Goal: Transaction & Acquisition: Purchase product/service

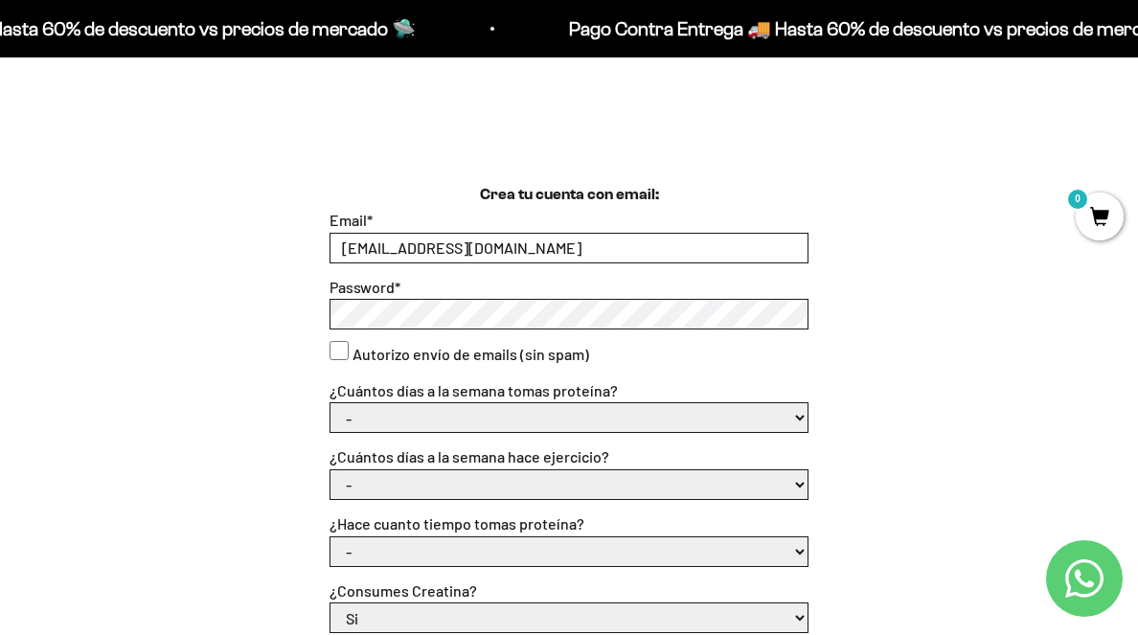
scroll to position [421, 0]
select select "3 a 5"
select select "3 a 5 días"
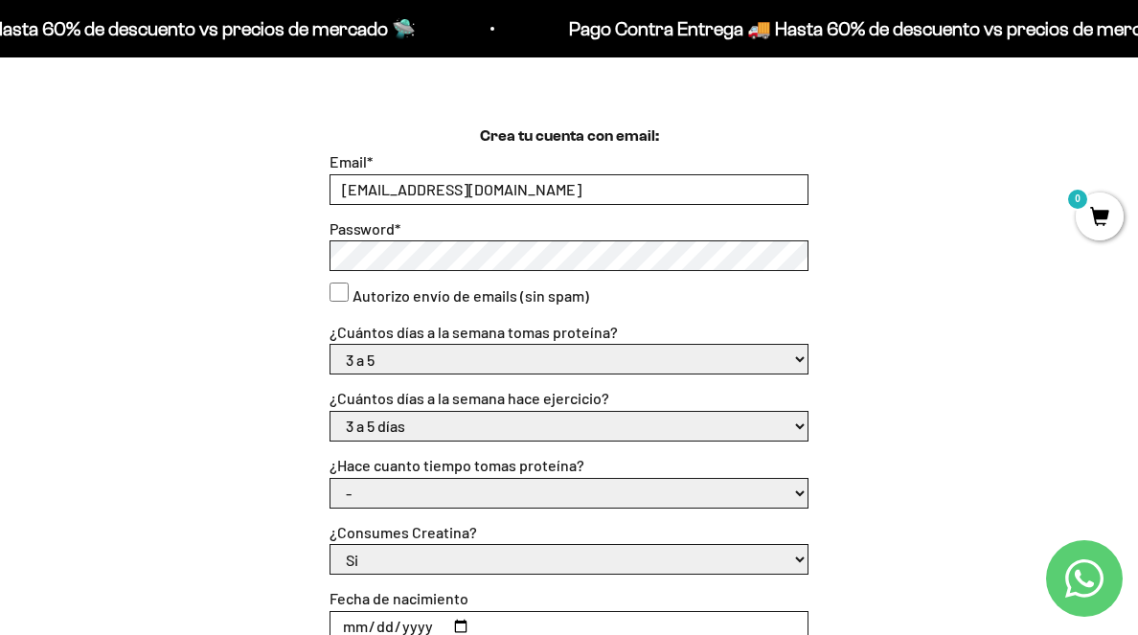
scroll to position [483, 0]
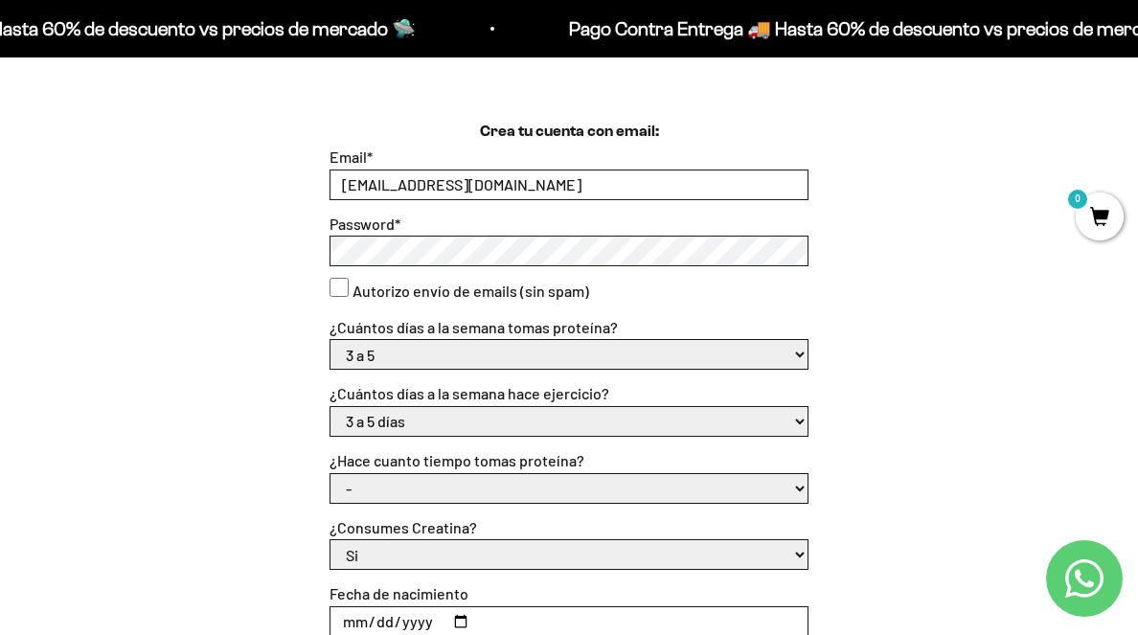
select select "Apenas estoy empezando"
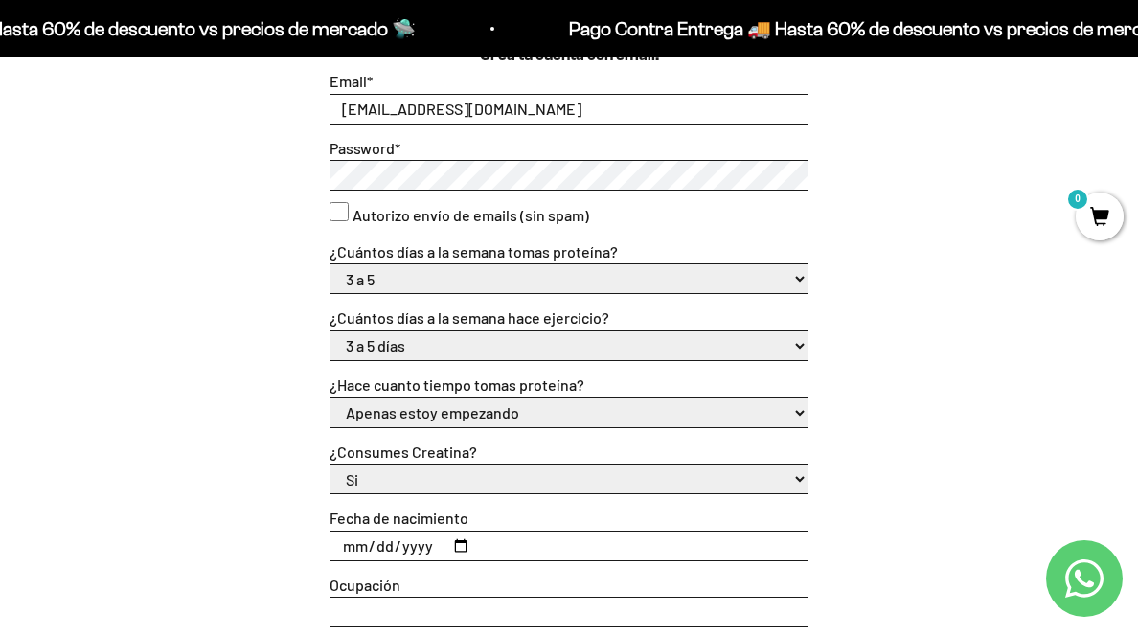
scroll to position [581, 0]
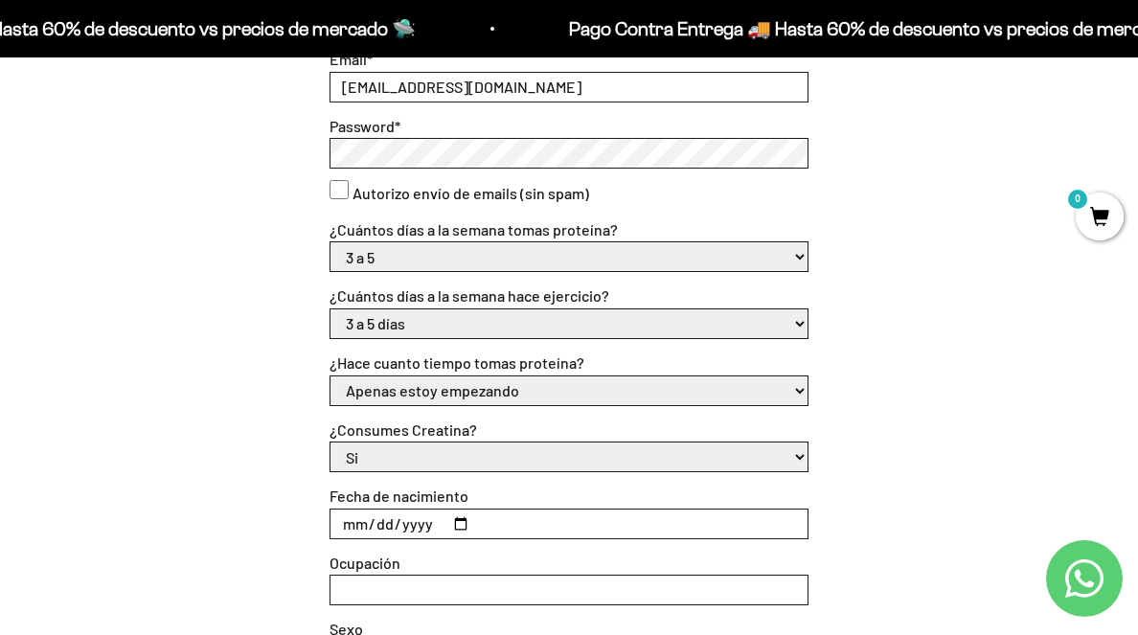
select select "No"
click at [344, 524] on input "Fecha de nacimiento" at bounding box center [569, 524] width 477 height 29
click at [377, 513] on input "Fecha de nacimiento" at bounding box center [569, 524] width 477 height 29
click at [417, 519] on input "Fecha de nacimiento" at bounding box center [569, 524] width 477 height 29
type input "[DATE]"
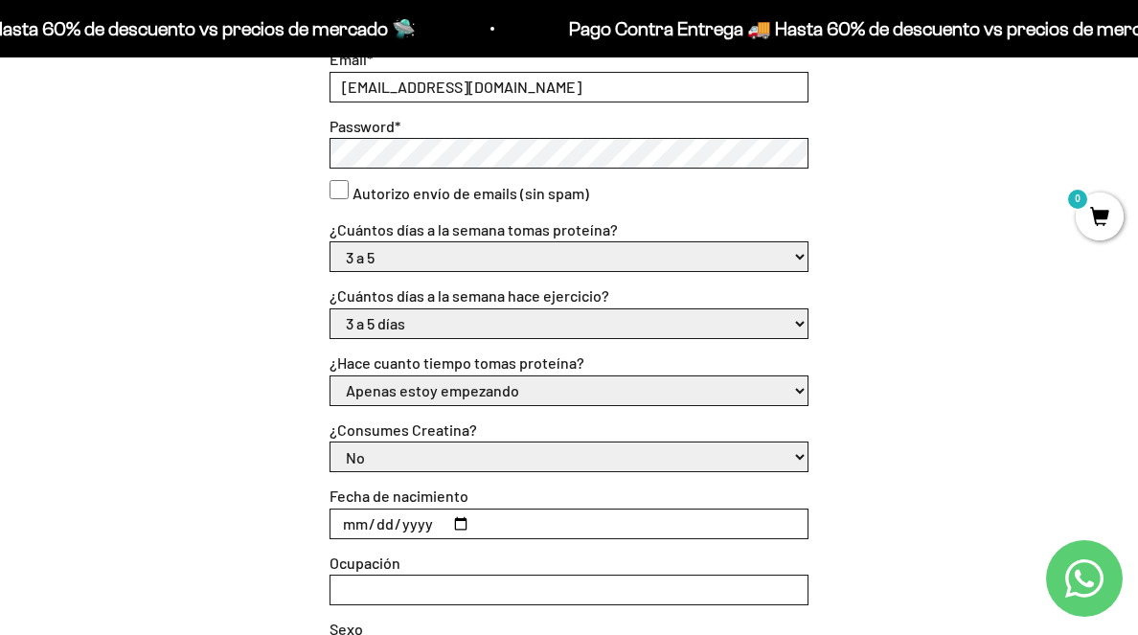
click at [542, 522] on input "[DATE]" at bounding box center [569, 524] width 477 height 29
click at [413, 584] on input "Ocupación" at bounding box center [569, 590] width 477 height 29
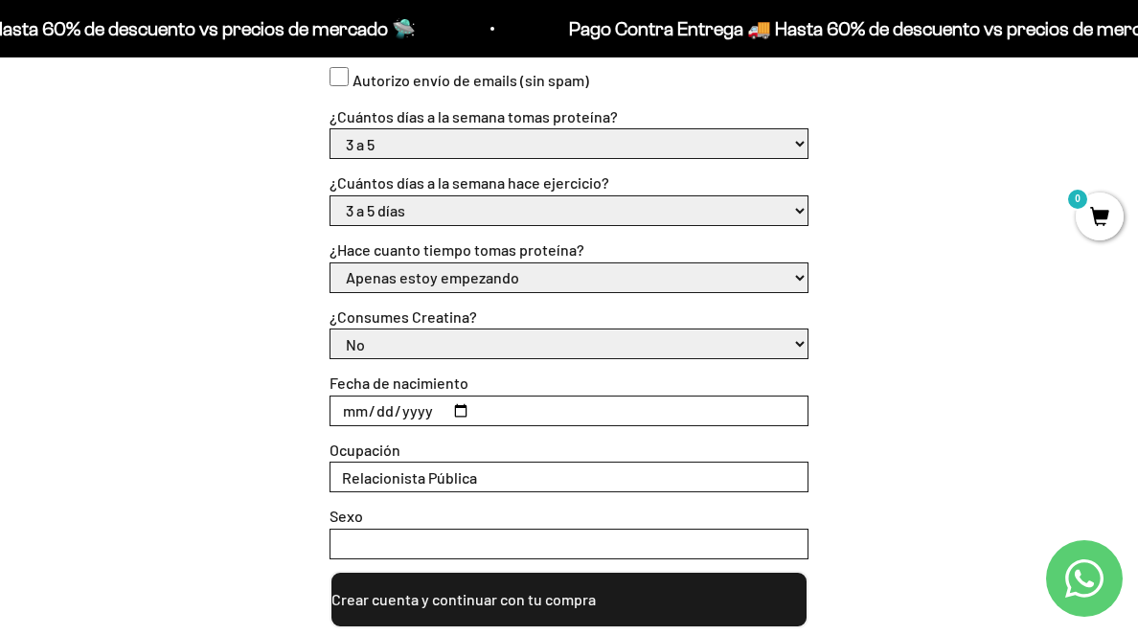
scroll to position [697, 0]
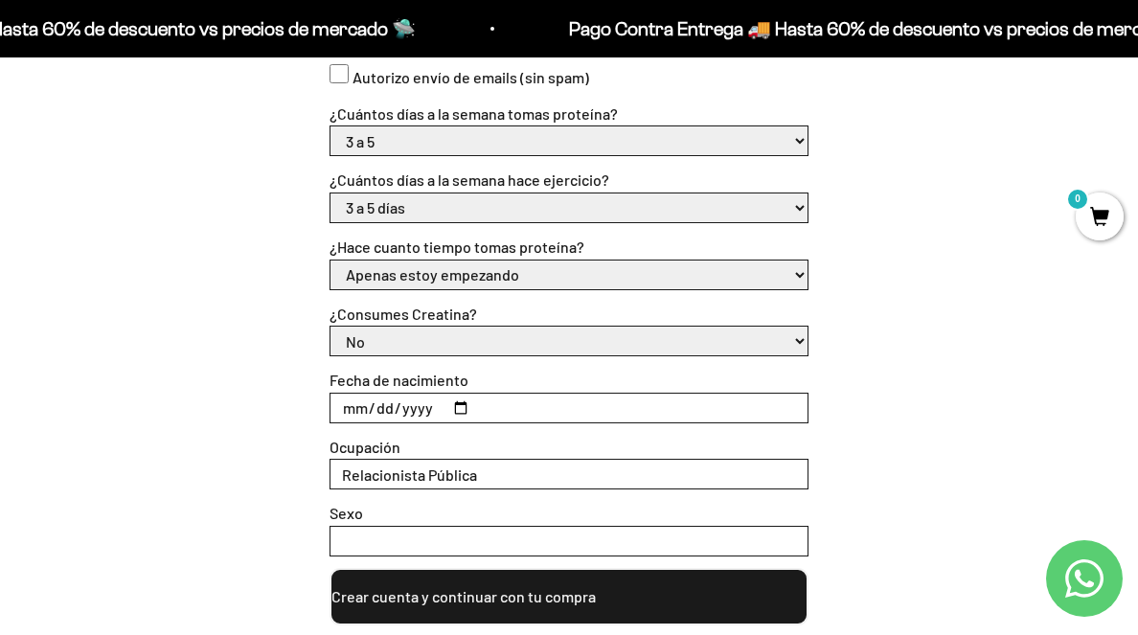
type input "Relacionista Pública"
click at [383, 537] on input "Sexo" at bounding box center [569, 541] width 477 height 29
type input "Mujer"
click at [196, 492] on div "Crea tu cuenta con email: Email * [EMAIL_ADDRESS][DOMAIN_NAME] Password * Autor…" at bounding box center [569, 266] width 1046 height 720
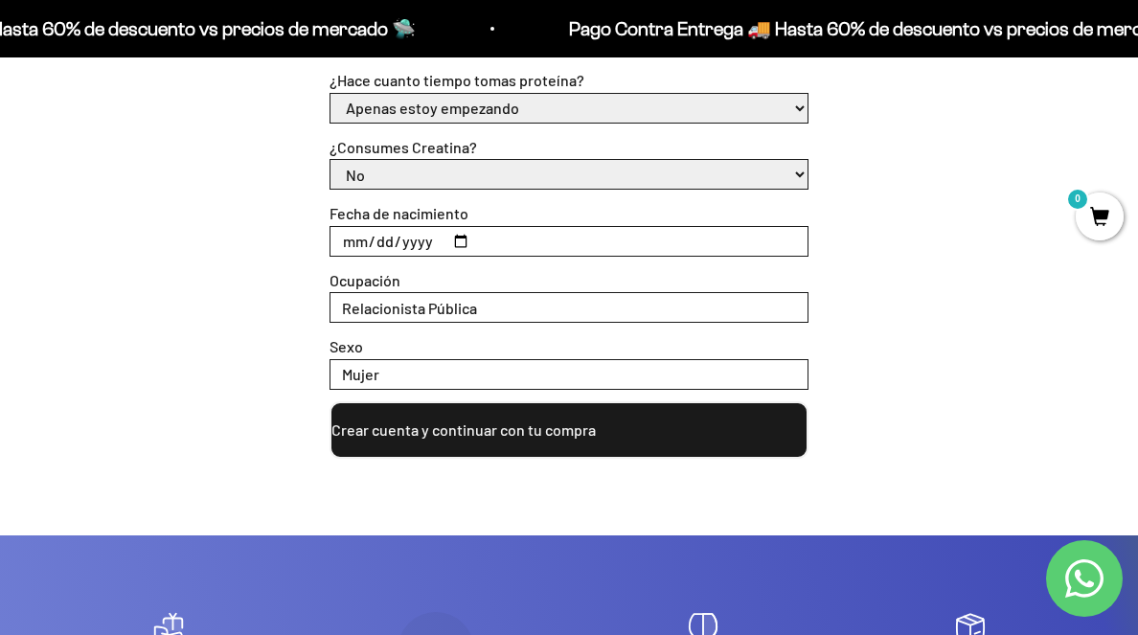
scroll to position [863, 0]
click at [440, 451] on div "Crea tu cuenta con email: Email * [EMAIL_ADDRESS][DOMAIN_NAME] Password * Autor…" at bounding box center [569, 137] width 1138 height 796
click at [440, 429] on button "Crear cuenta y continuar con tu compra" at bounding box center [569, 429] width 479 height 57
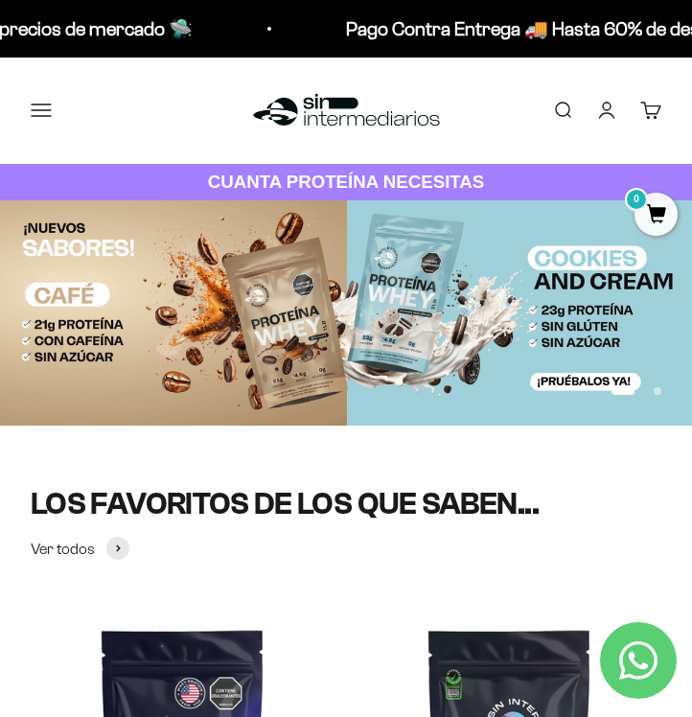
click at [42, 100] on button "Menú" at bounding box center [41, 110] width 21 height 21
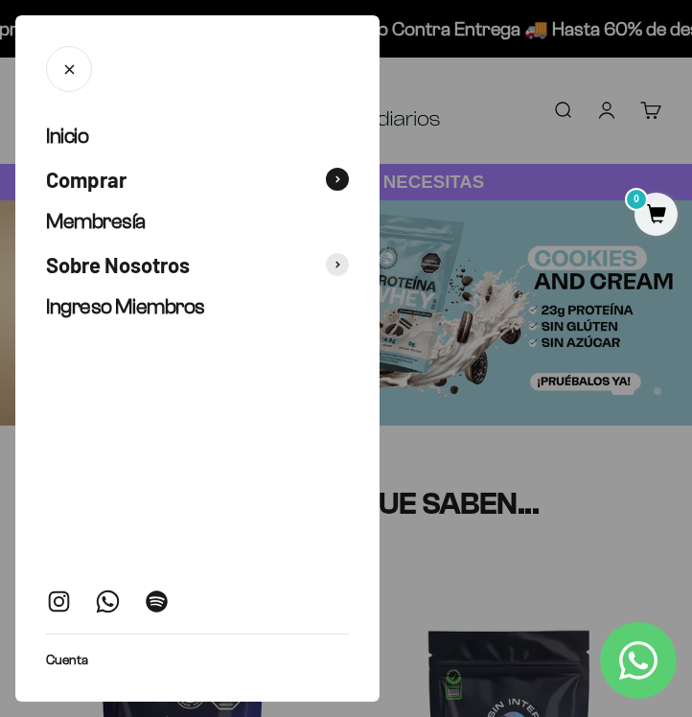
click at [338, 175] on icon at bounding box center [337, 179] width 5 height 8
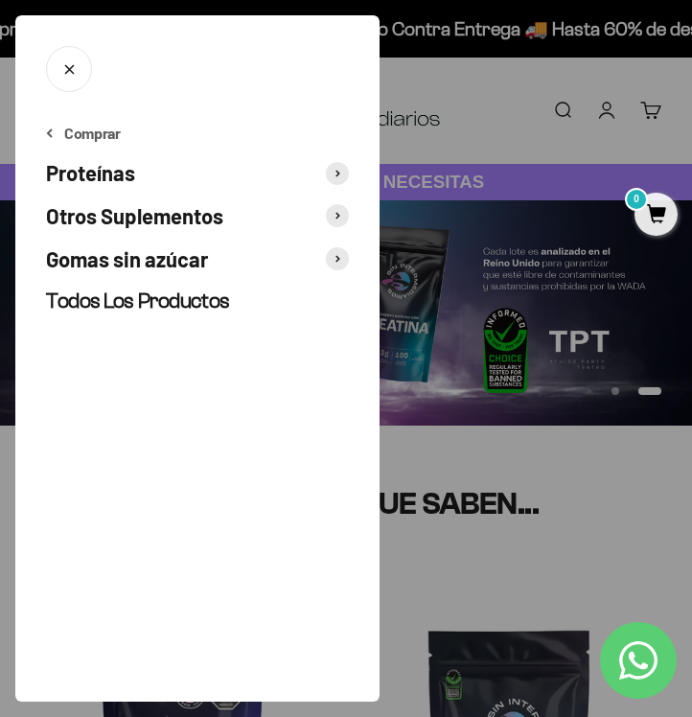
click at [333, 174] on span at bounding box center [337, 173] width 23 height 23
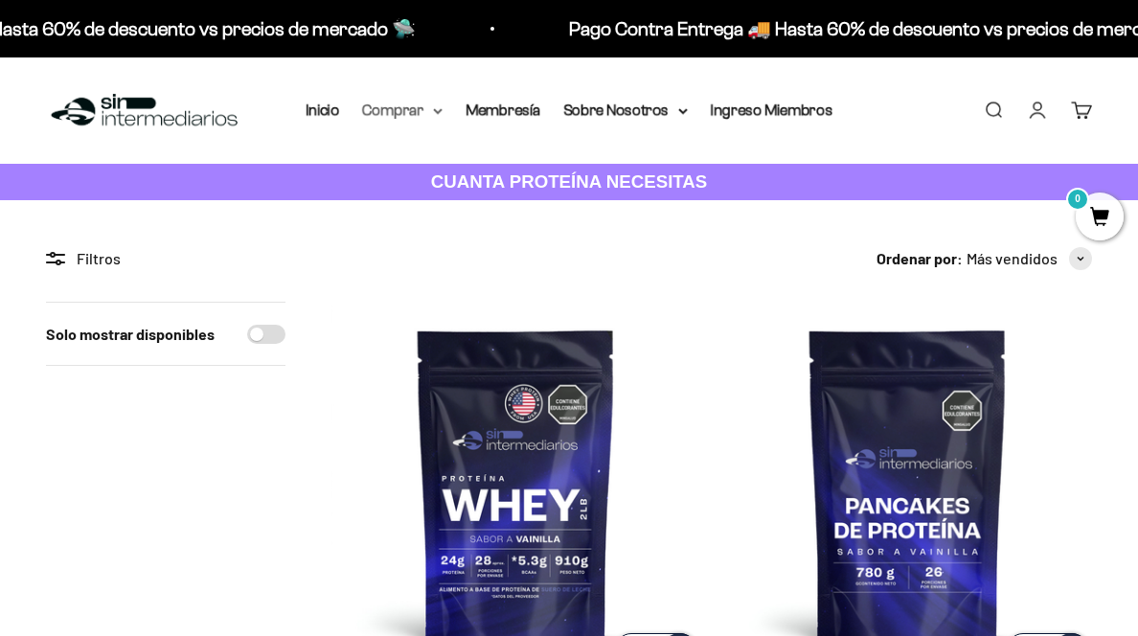
click at [385, 117] on summary "Comprar" at bounding box center [402, 110] width 80 height 25
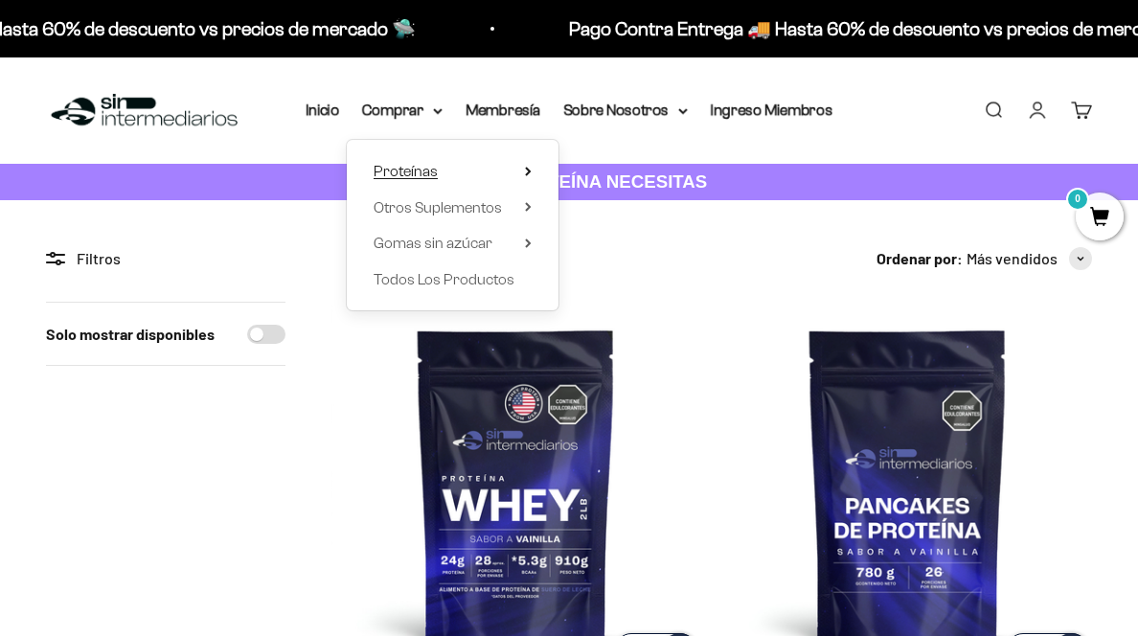
click at [416, 174] on span "Proteínas" at bounding box center [406, 171] width 64 height 16
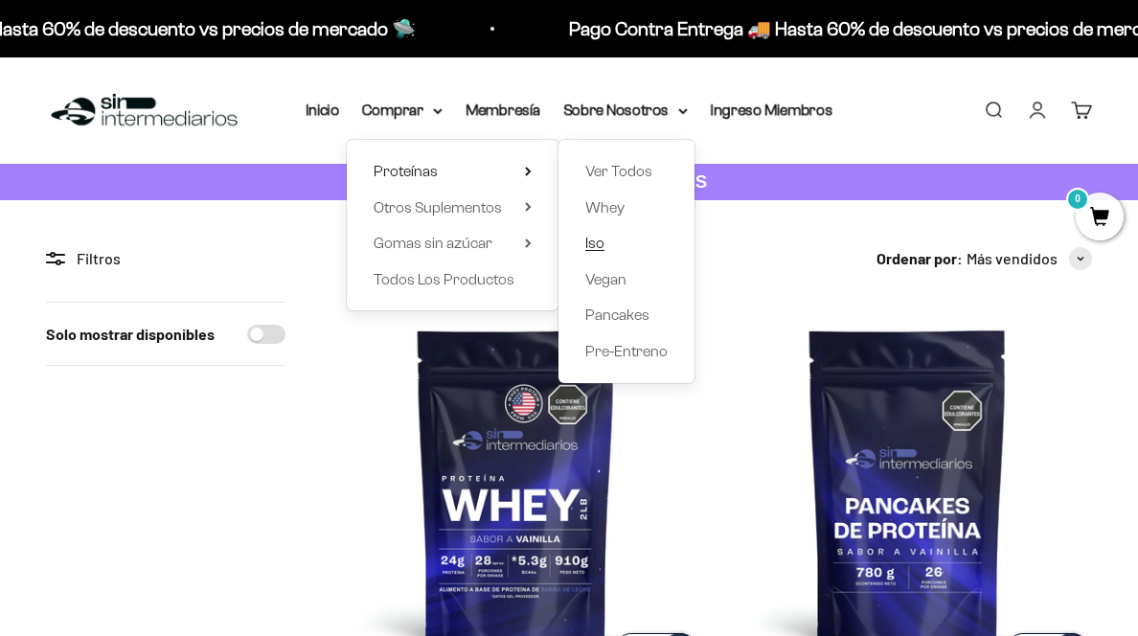
click at [585, 233] on span "Iso" at bounding box center [594, 243] width 19 height 25
